Goal: Task Accomplishment & Management: Use online tool/utility

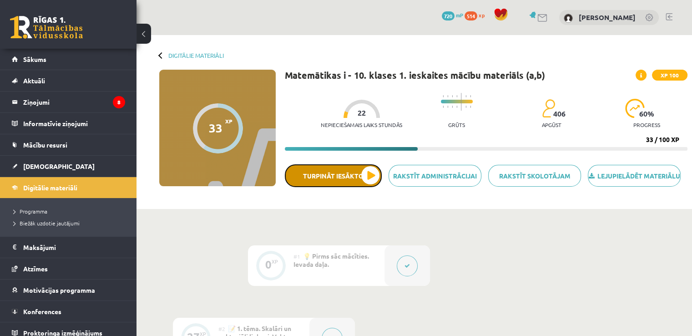
click at [355, 179] on button "Turpināt iesākto" at bounding box center [333, 175] width 97 height 23
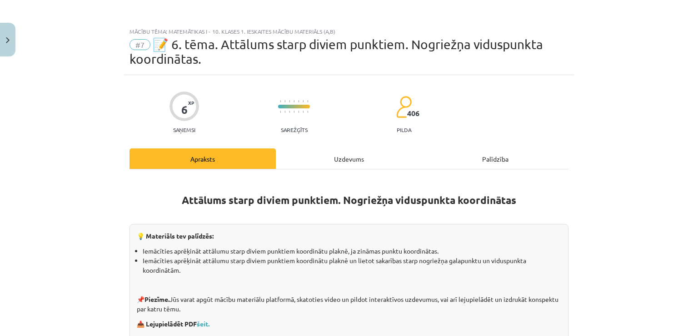
drag, startPoint x: 338, startPoint y: 209, endPoint x: 340, endPoint y: 197, distance: 12.0
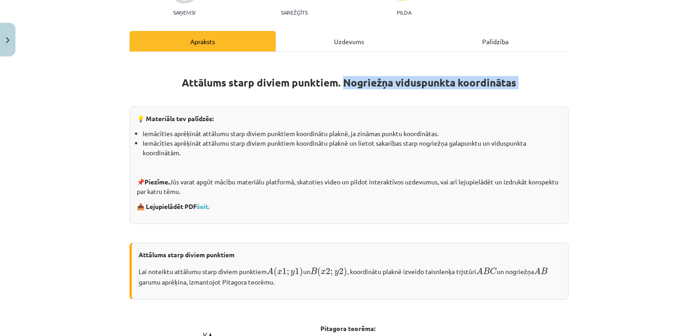
scroll to position [117, 0]
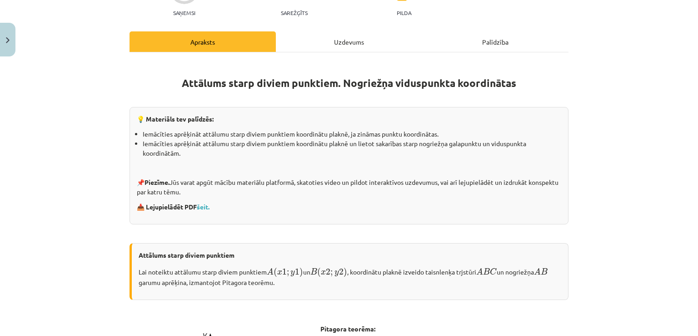
click at [608, 175] on div "Mācību tēma: Matemātikas i - 10. klases 1. ieskaites mācību materiāls (a,b) #7 …" at bounding box center [349, 168] width 698 height 336
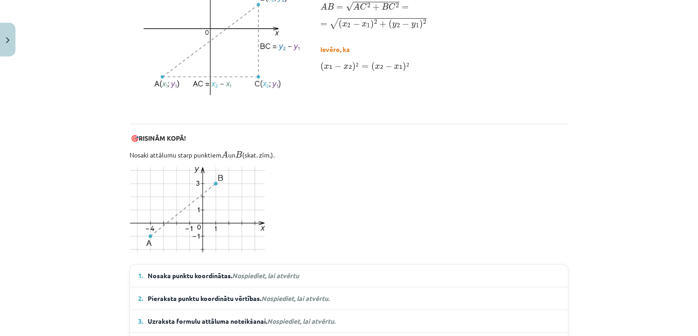
scroll to position [471, 0]
click at [170, 211] on img at bounding box center [199, 209] width 138 height 88
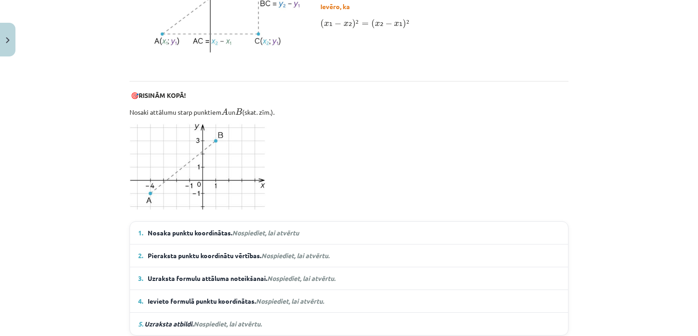
scroll to position [515, 0]
click at [276, 229] on em "Nospiediet, lai atvērtu" at bounding box center [265, 232] width 67 height 8
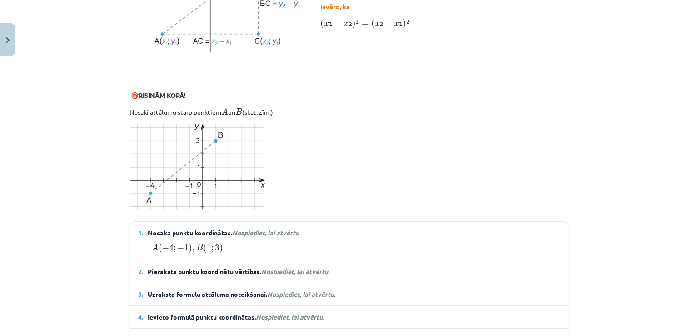
click at [276, 229] on em "Nospiediet, lai atvērtu" at bounding box center [265, 232] width 67 height 8
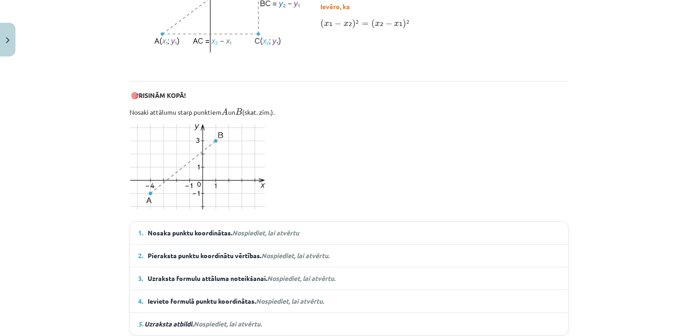
click at [276, 229] on em "Nospiediet, lai atvērtu" at bounding box center [265, 232] width 67 height 8
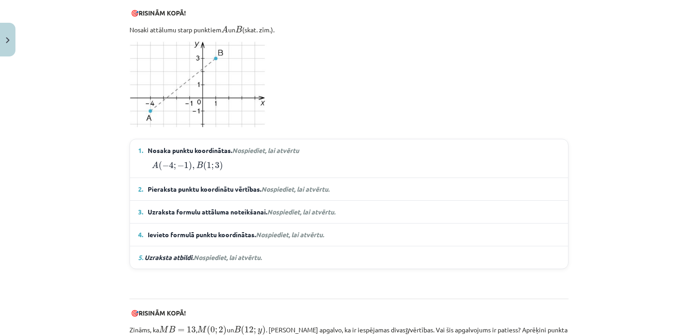
scroll to position [597, 0]
click at [286, 184] on span "Nospiediet, lai atvērtu." at bounding box center [295, 188] width 68 height 8
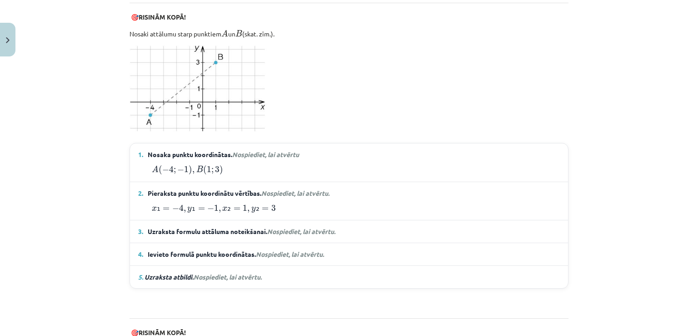
scroll to position [592, 0]
click at [256, 227] on span "Uzraksta formulu attāluma noteikšanai. Nospiediet, lai atvērtu." at bounding box center [242, 232] width 188 height 10
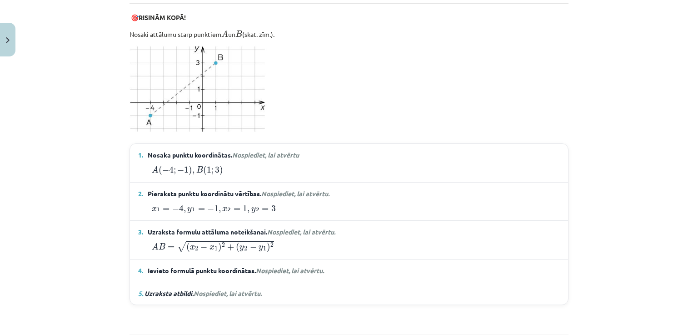
click at [293, 270] on span "Nospiediet, lai atvērtu." at bounding box center [290, 270] width 68 height 8
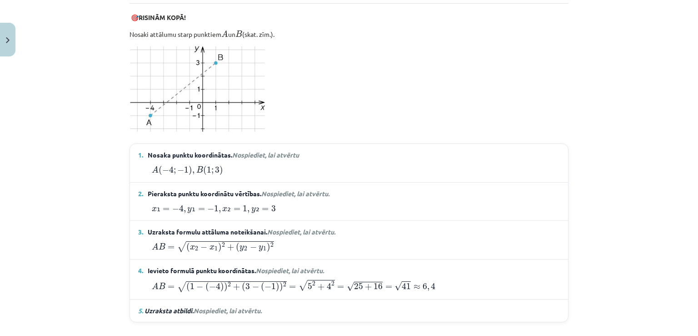
click at [293, 270] on span "Nospiediet, lai atvērtu." at bounding box center [290, 270] width 68 height 8
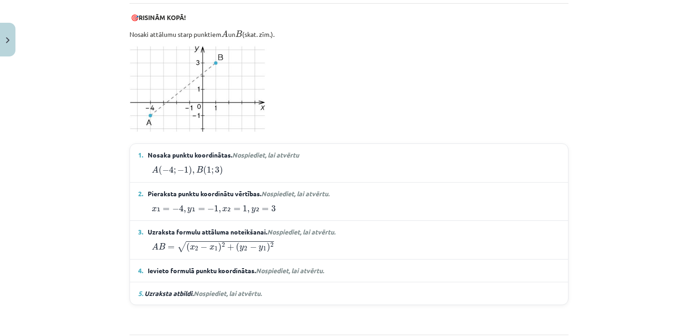
click at [293, 270] on span "Nospiediet, lai atvērtu." at bounding box center [290, 270] width 68 height 8
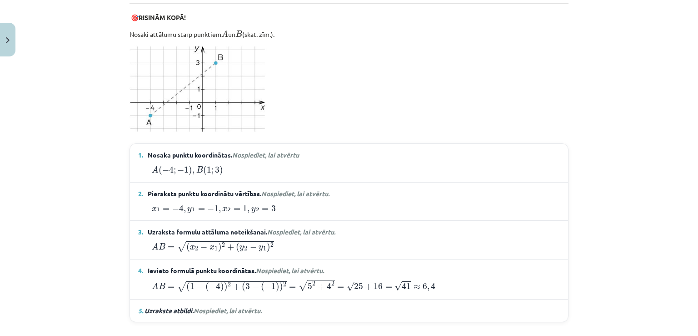
click at [293, 270] on span "Nospiediet, lai atvērtu." at bounding box center [290, 270] width 68 height 8
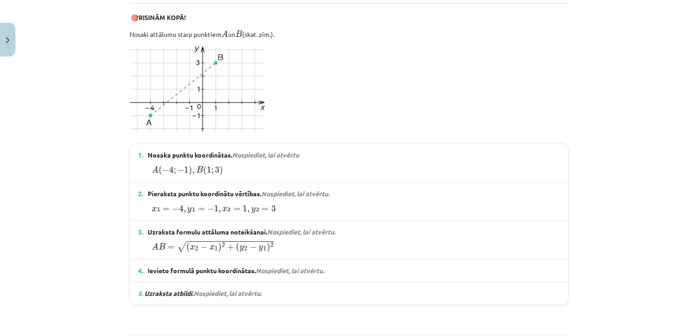
click at [293, 270] on span "Nospiediet, lai atvērtu." at bounding box center [290, 270] width 68 height 8
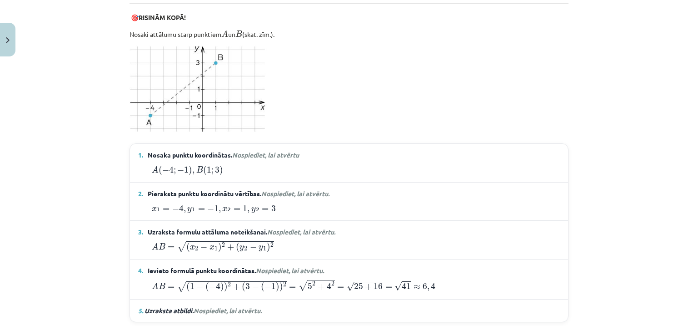
click at [224, 313] on details "5. Uzraksta atbildi. Nospiediet, lai atvērtu. Atbilde. Attālums starp punktiem …" at bounding box center [349, 310] width 438 height 22
click at [221, 306] on em "5. Uzraksta atbildi. Nospiediet, lai atvērtu." at bounding box center [200, 311] width 124 height 10
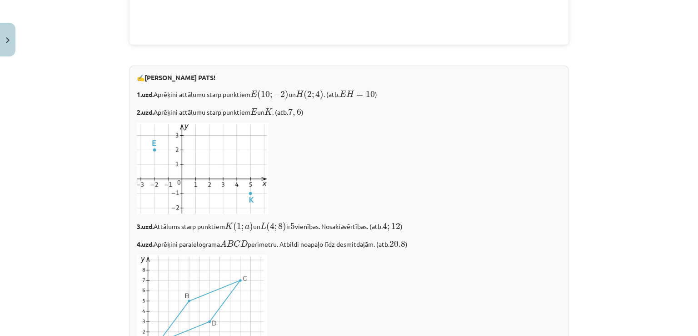
scroll to position [1219, 0]
drag, startPoint x: 152, startPoint y: 90, endPoint x: 327, endPoint y: 92, distance: 174.6
click at [327, 92] on p "1.uzd. Aprēķini attālumu starp punktiem E ( 10 ; − 2 ) E ( 10 ; − 2 ) un H ( 2 …" at bounding box center [349, 95] width 425 height 12
copy p "Aprēķini attālumu starp punktiem E ( 10 ; − 2 ) E ( 10 ; − 2 ) un H ( 2 ; 4 )"
click at [360, 199] on p at bounding box center [349, 169] width 425 height 92
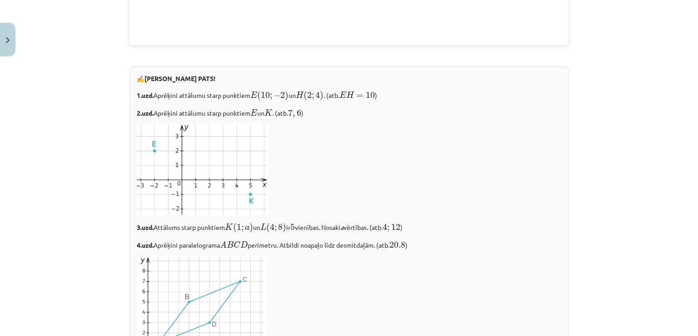
drag, startPoint x: 257, startPoint y: 193, endPoint x: 391, endPoint y: 137, distance: 144.9
click at [391, 137] on p at bounding box center [349, 169] width 425 height 92
click at [458, 191] on p at bounding box center [349, 169] width 425 height 92
drag, startPoint x: 153, startPoint y: 221, endPoint x: 381, endPoint y: 220, distance: 228.7
click at [381, 221] on p "3.uzd. Attālums starp punktiem K ( 1 ; a ) K ( 1 ; a ) un L ( 4 ; 8 ) L ( 4 ; 8…" at bounding box center [349, 227] width 425 height 12
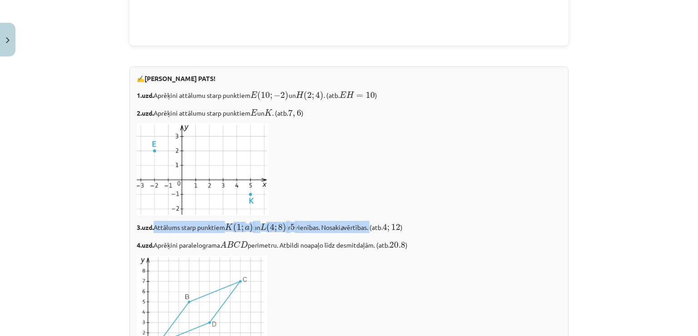
copy p "[DEMOGRAPHIC_DATA] starp punktiem K ( 1 ; a ) K ( 1 ; a ) un L ( 4 ; 8 ) L ( 4 …"
click at [366, 176] on p at bounding box center [349, 169] width 425 height 92
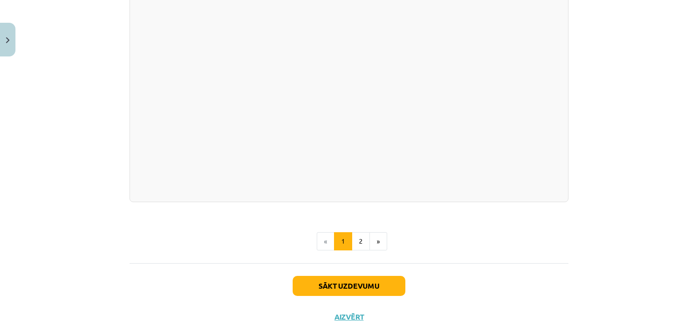
scroll to position [1680, 0]
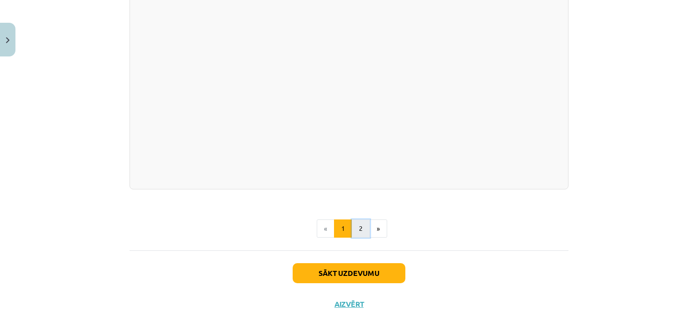
click at [359, 219] on button "2" at bounding box center [361, 228] width 18 height 18
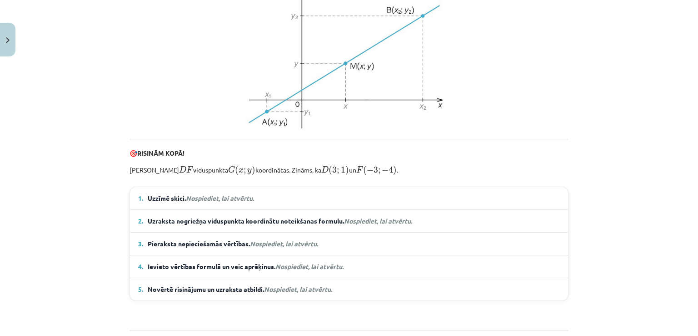
scroll to position [303, 0]
click at [249, 202] on span "Uzzīmē skici. Nospiediet, lai atvērtu." at bounding box center [201, 198] width 106 height 10
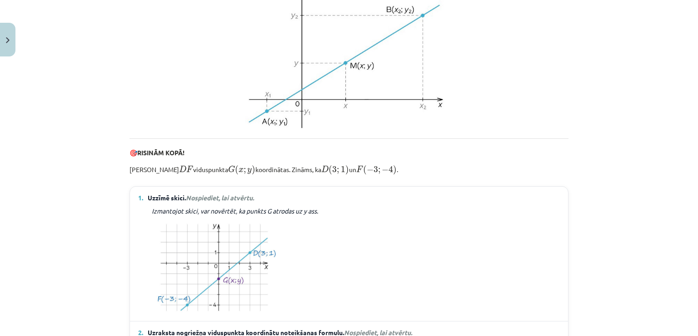
scroll to position [430, 0]
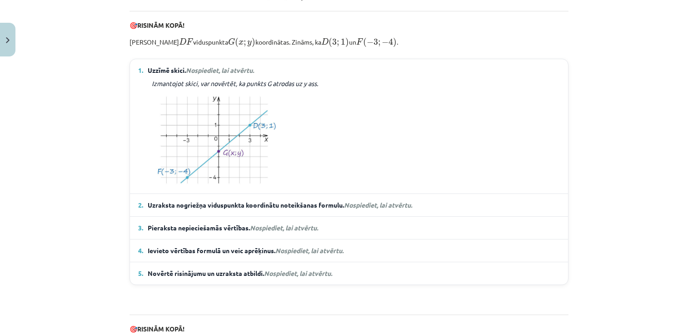
click at [326, 210] on span "Uzraksta nogriežņa viduspunkta koordinātu noteikšanas formulu. Nospiediet, lai …" at bounding box center [280, 205] width 265 height 10
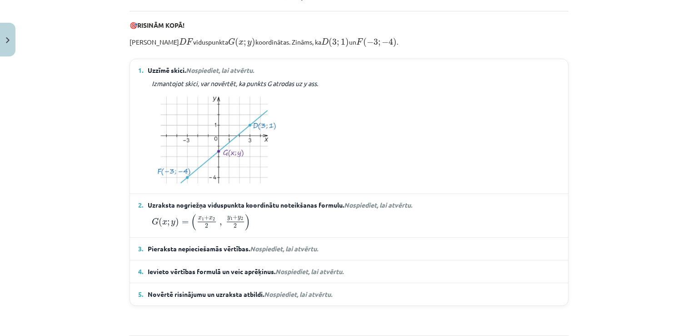
click at [290, 253] on span "Pieraksta nepieciešamās vērtības. Nospiediet, lai atvērtu." at bounding box center [233, 249] width 170 height 10
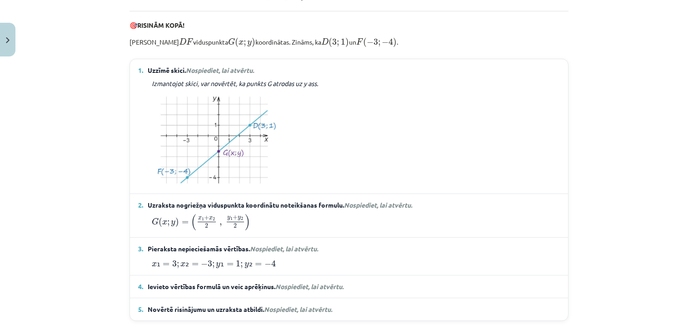
click at [307, 290] on span "Nospiediet, lai atvērtu." at bounding box center [310, 286] width 68 height 8
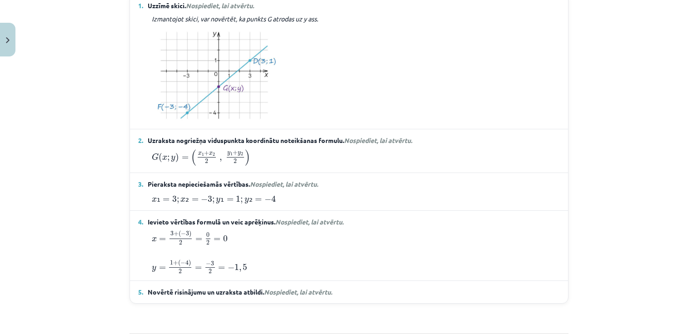
scroll to position [494, 0]
click at [293, 304] on details "5. Novērtē risinājumu un uzraksta atbildi. Nospiediet, lai atvērtu. Salīdzina a…" at bounding box center [349, 292] width 438 height 22
click at [291, 296] on span "Nospiediet, lai atvērtu." at bounding box center [298, 292] width 68 height 8
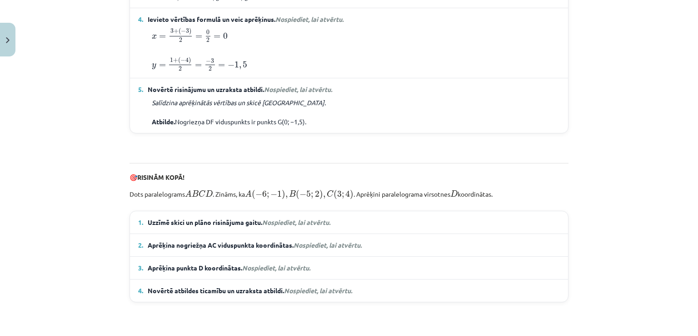
scroll to position [704, 0]
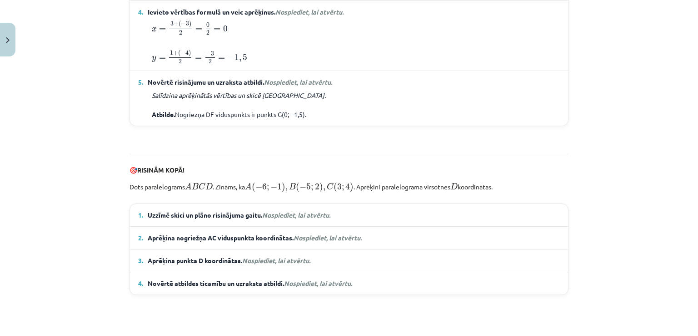
click at [331, 220] on span "Uzzīmē skici un plāno risinājuma gaitu. Nospiediet, lai atvērtu." at bounding box center [239, 215] width 183 height 10
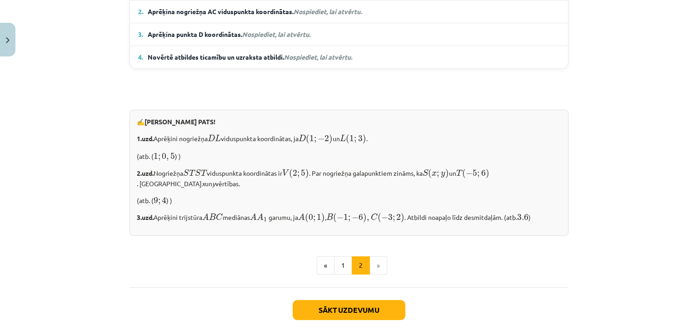
scroll to position [1037, 0]
click at [332, 222] on p "3.uzd. Aprēķini trijstūra A B C A B C mediānas A A 1 A A 1 ​ garumu, ja A ( 0 ;…" at bounding box center [349, 216] width 425 height 12
click at [346, 306] on div "Sākt uzdevumu Aizvērt" at bounding box center [349, 318] width 439 height 64
click at [344, 310] on button "Sākt uzdevumu" at bounding box center [349, 309] width 113 height 20
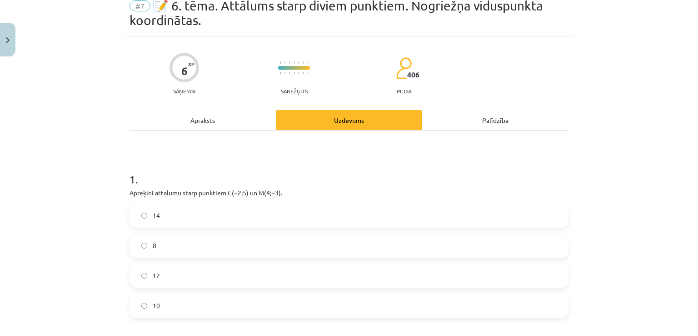
scroll to position [39, 0]
click at [200, 306] on label "10" at bounding box center [348, 304] width 437 height 23
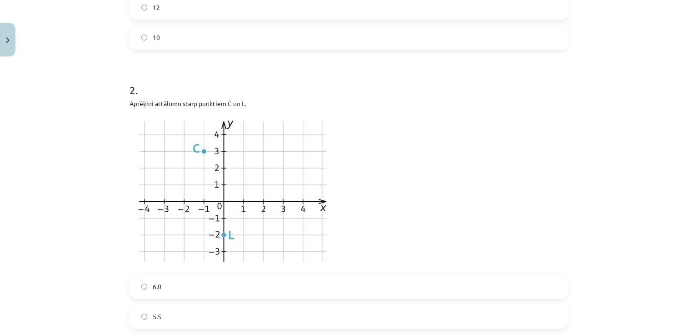
scroll to position [369, 0]
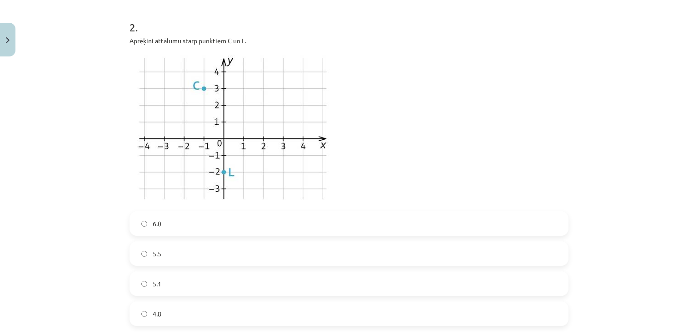
click at [275, 283] on label "5.1" at bounding box center [348, 283] width 437 height 23
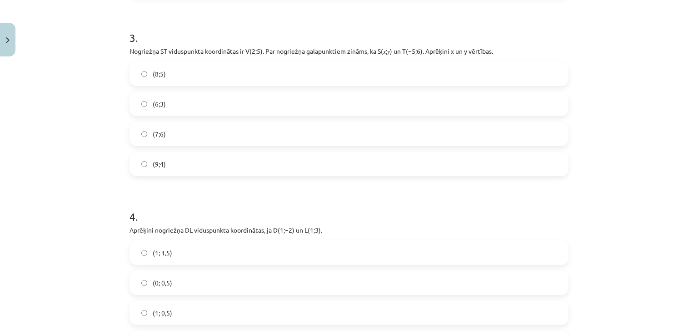
scroll to position [698, 0]
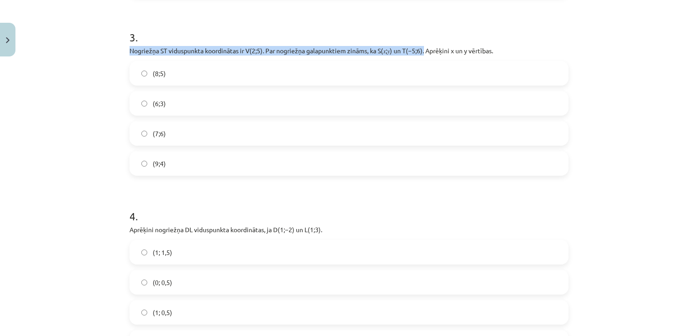
drag, startPoint x: 127, startPoint y: 50, endPoint x: 425, endPoint y: 50, distance: 297.8
click at [425, 50] on p "Nogriežņa ﻿ST viduspunkta koordinātas ir ﻿V(2;5)﻿. Par nogriežņa galapunktiem z…" at bounding box center [349, 51] width 439 height 10
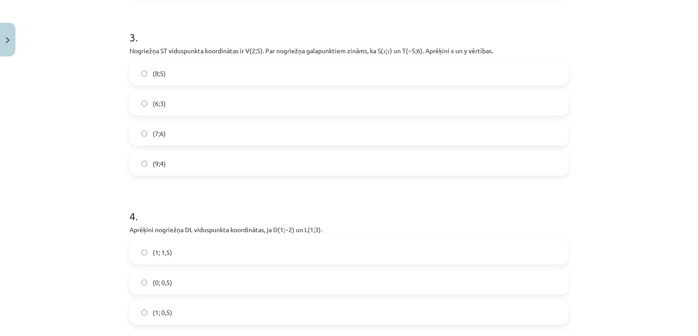
click at [434, 51] on p "Nogriežņa ﻿ST viduspunkta koordinātas ir ﻿V(2;5)﻿. Par nogriežņa galapunktiem z…" at bounding box center [349, 51] width 439 height 10
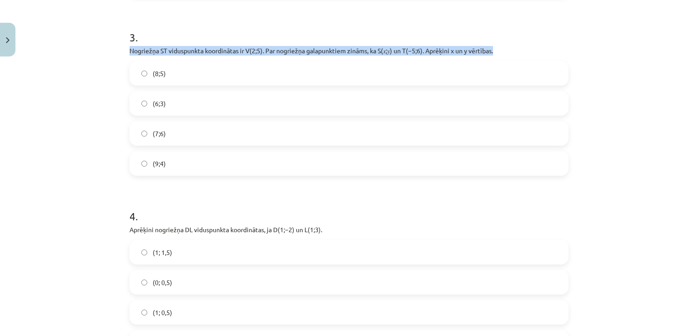
drag, startPoint x: 501, startPoint y: 52, endPoint x: 124, endPoint y: 46, distance: 377.4
click at [124, 46] on div "6 XP Saņemsi Sarežģīts 406 pilda Apraksts Uzdevums Palīdzība 1 . Aprēķini attāl…" at bounding box center [349, 85] width 450 height 1417
copy p "Nogriežņa ﻿ST viduspunkta koordinātas ir ﻿V(2;5)﻿. Par nogriežņa galapunktiem z…"
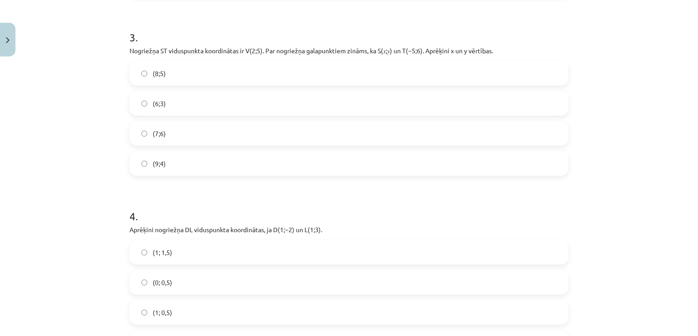
click at [305, 184] on form "1 . Aprēķini attālumu starp punktiem ﻿C(−2;5)﻿ un ﻿M(4;−3)﻿. 14 8 12 10 2 . Apr…" at bounding box center [349, 105] width 439 height 1214
click at [302, 167] on label "(9;4)" at bounding box center [348, 163] width 437 height 23
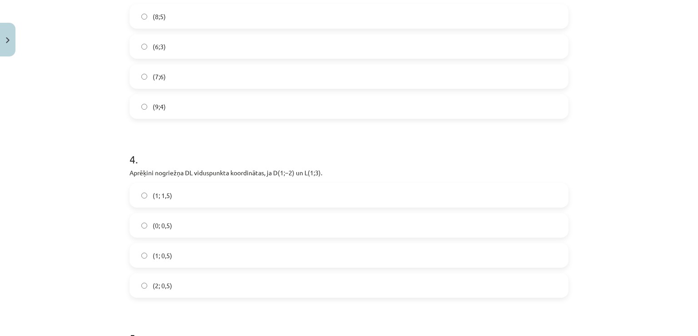
scroll to position [758, 0]
click at [174, 256] on label "(1; 0,5)" at bounding box center [348, 252] width 437 height 23
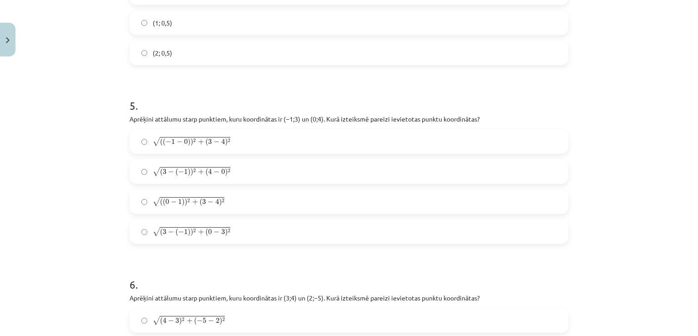
scroll to position [988, 0]
drag, startPoint x: 128, startPoint y: 112, endPoint x: 322, endPoint y: 114, distance: 193.7
click at [322, 114] on div "5 . Aprēķini attālumu starp punktiem, kuru koordinātas ir ﻿(−1;3) un ﻿(0;4). Ku…" at bounding box center [349, 163] width 439 height 160
copy p "prēķini attālumu starp punktiem, kuru koordinātas ir ﻿(−1;3) un ﻿(0;4)"
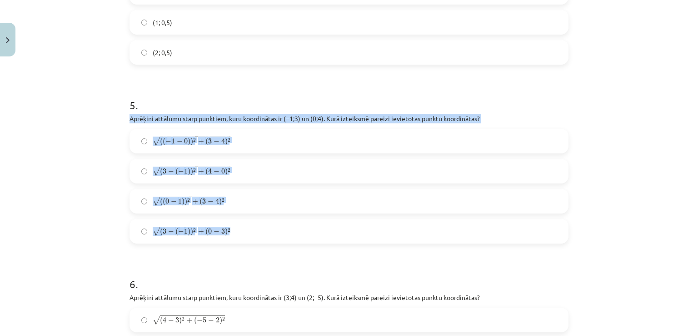
drag, startPoint x: 125, startPoint y: 116, endPoint x: 254, endPoint y: 224, distance: 167.9
copy div "Aprēķini attālumu starp punktiem, kuru koordinātas ir ﻿(−1;3) un ﻿(0;4). Kurā i…"
click at [82, 120] on div "Mācību tēma: Matemātikas i - 10. klases 1. ieskaites mācību materiāls (a,b) #7 …" at bounding box center [349, 168] width 698 height 336
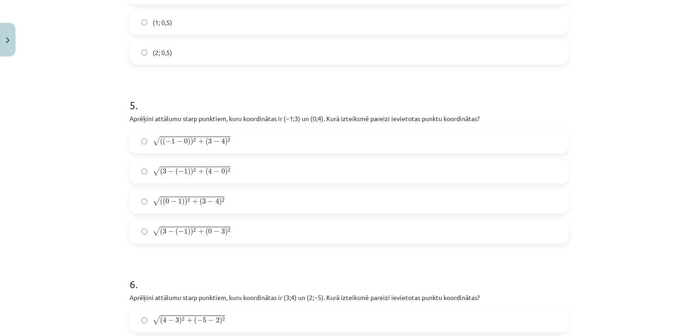
click at [184, 140] on span "0" at bounding box center [186, 140] width 4 height 5
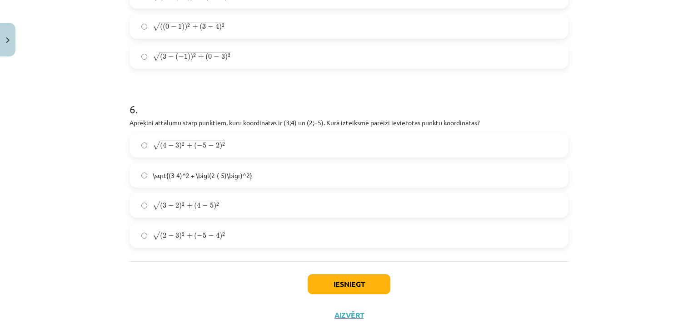
scroll to position [1163, 0]
click at [321, 102] on h1 "6 ." at bounding box center [349, 99] width 439 height 28
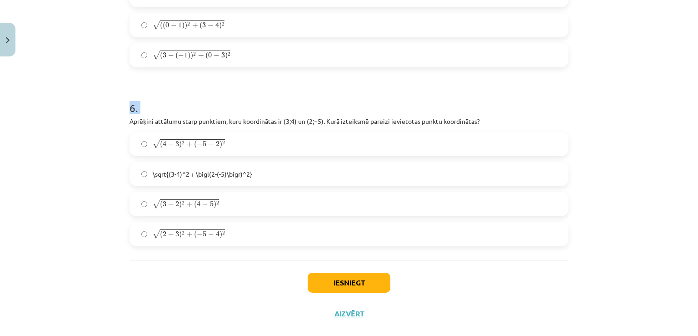
click at [321, 102] on h1 "6 ." at bounding box center [349, 99] width 439 height 28
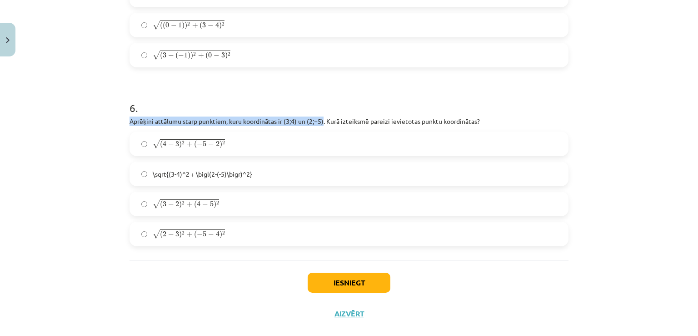
drag, startPoint x: 125, startPoint y: 120, endPoint x: 322, endPoint y: 119, distance: 197.3
copy p "Aprēķini attālumu starp punktiem, kuru koordinātas ir ﻿(3;4)﻿ un ﻿(2;−5)"
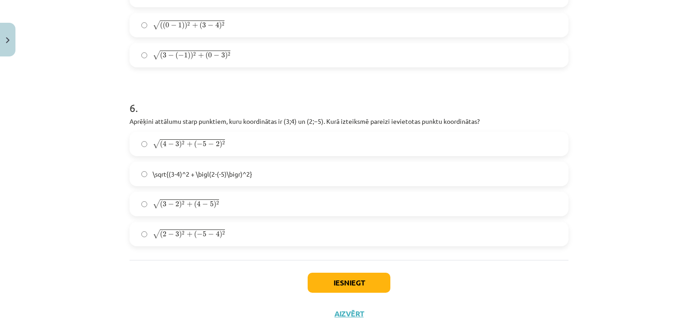
click at [102, 177] on div "Mācību tēma: Matemātikas i - 10. klases 1. ieskaites mācību materiāls (a,b) #7 …" at bounding box center [349, 168] width 698 height 336
click at [217, 241] on label "√ ( 2 − 3 ) 2 + ( − 5 − 4 ) 2 ( 2 − 3 ) 2 + ( − 5 − 4 ) 2" at bounding box center [348, 233] width 437 height 23
click at [336, 276] on button "Iesniegt" at bounding box center [349, 282] width 83 height 20
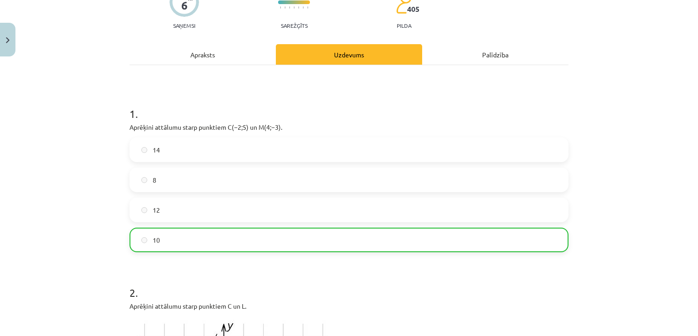
scroll to position [105, 0]
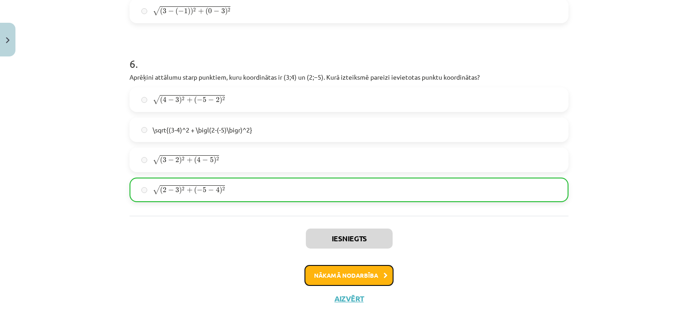
click at [335, 279] on button "Nākamā nodarbība" at bounding box center [349, 275] width 89 height 21
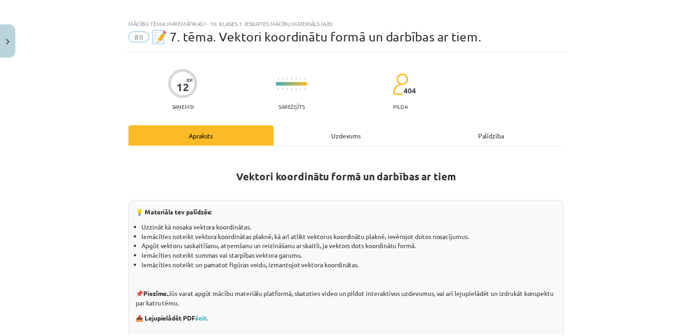
scroll to position [0, 0]
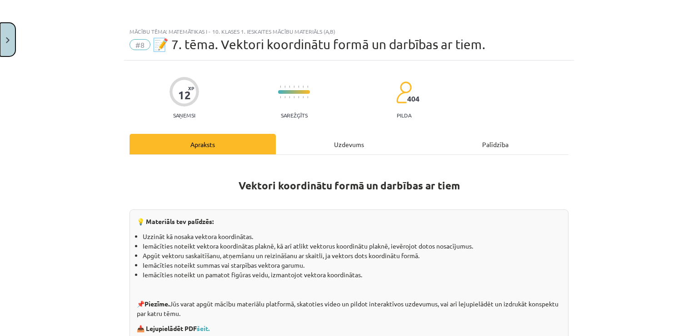
click at [0, 31] on button "Close" at bounding box center [7, 40] width 15 height 34
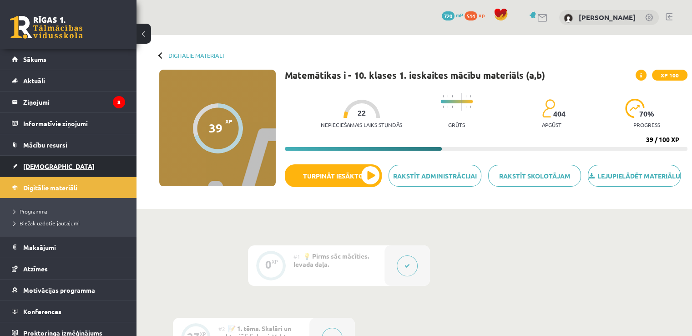
click at [27, 163] on span "[DEMOGRAPHIC_DATA]" at bounding box center [58, 166] width 71 height 8
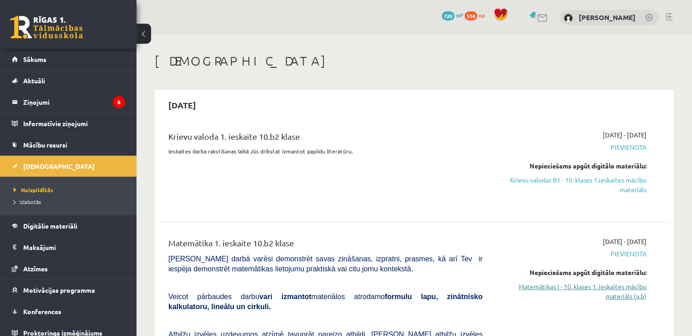
click at [595, 284] on link "Matemātikas I - 10. klases 1. ieskaites mācību materiāls (a,b)" at bounding box center [571, 290] width 150 height 19
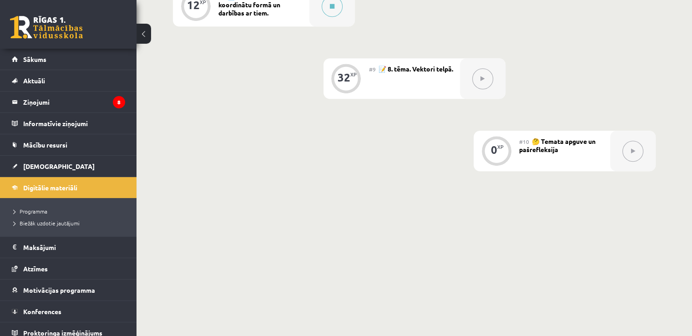
scroll to position [775, 0]
